Goal: Task Accomplishment & Management: Manage account settings

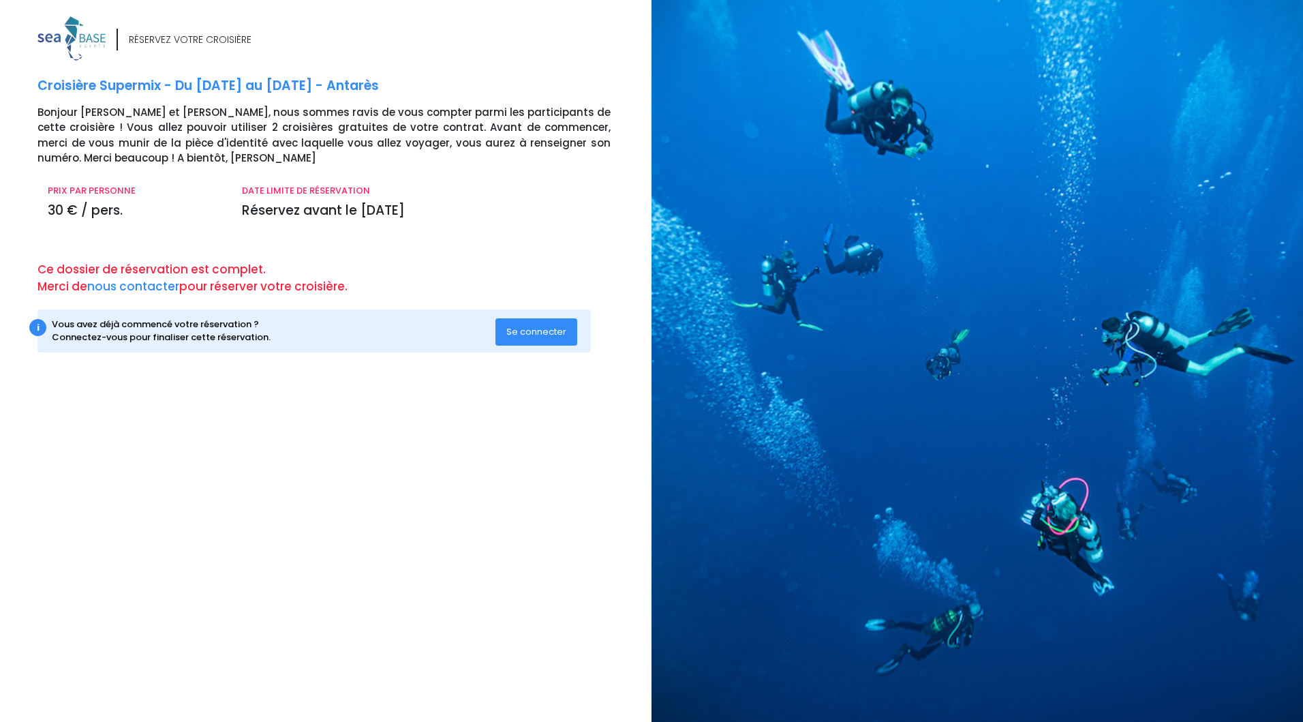
click at [534, 338] on button "Se connecter" at bounding box center [536, 331] width 82 height 27
click at [258, 209] on p "Réservez avant le 18/03/26" at bounding box center [426, 211] width 369 height 20
click at [516, 325] on span "Se connecter" at bounding box center [536, 331] width 60 height 13
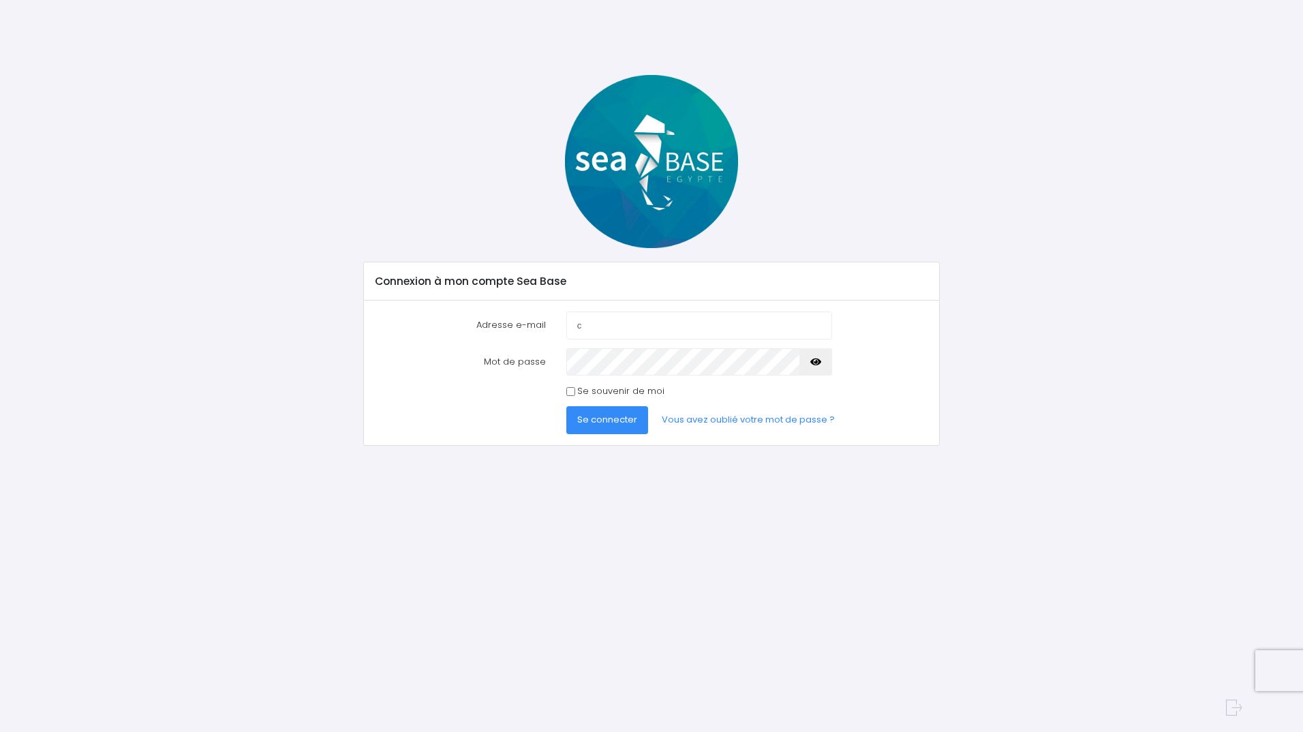
type input "correasal@hotmail.com"
click at [716, 423] on link "Vous avez oublié votre mot de passe ?" at bounding box center [748, 419] width 195 height 27
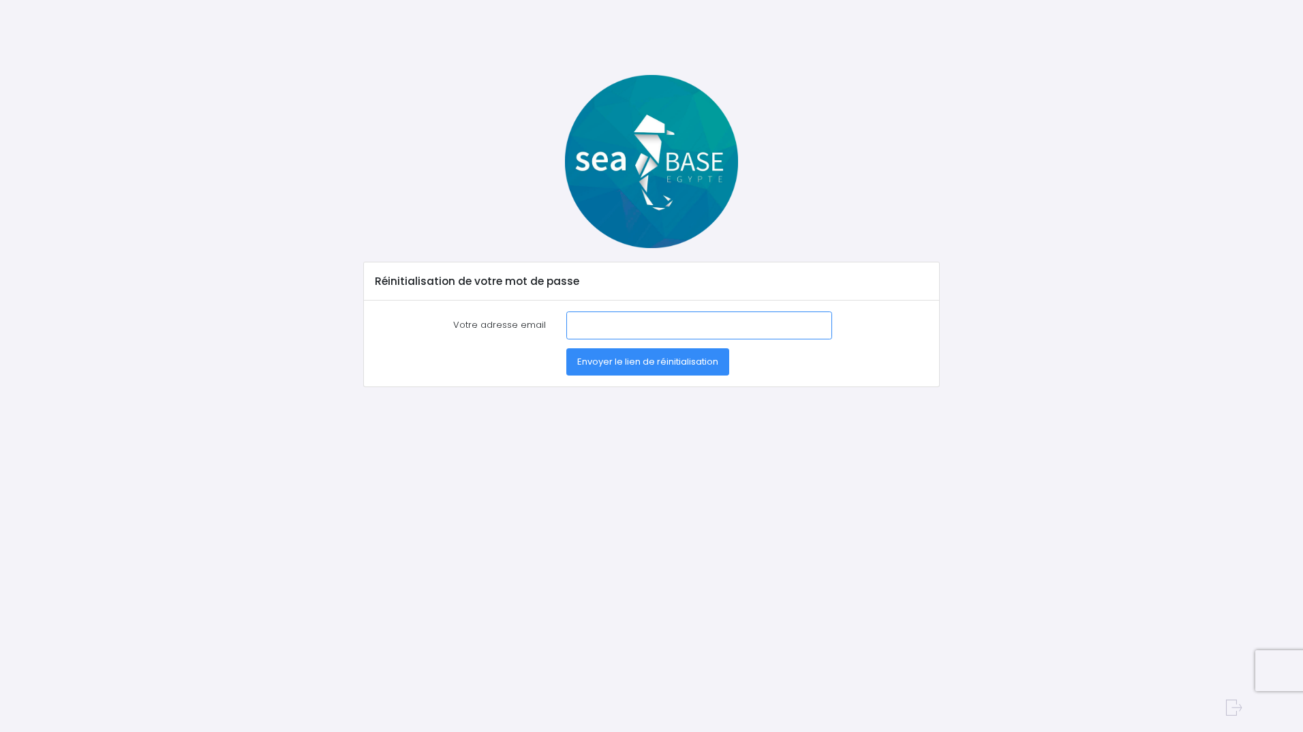
click at [605, 326] on input "Votre adresse email" at bounding box center [699, 324] width 266 height 27
type input "[EMAIL_ADDRESS][DOMAIN_NAME]"
click at [605, 363] on span "Envoyer le lien de réinitialisation" at bounding box center [647, 361] width 141 height 13
